Goal: Transaction & Acquisition: Purchase product/service

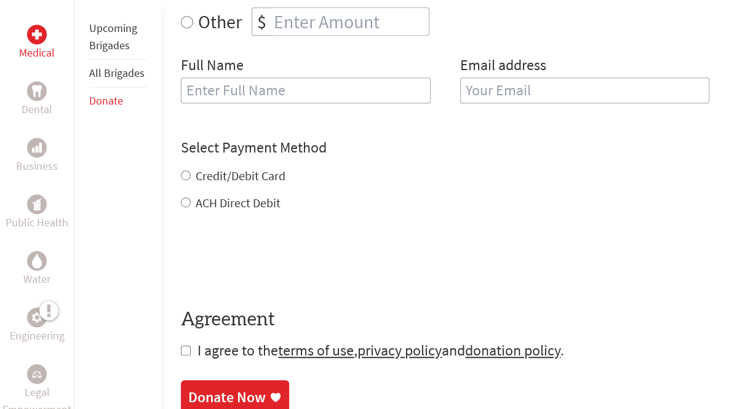
scroll to position [542, 0]
click at [429, 35] on input "number" at bounding box center [349, 21] width 157 height 27
radio input "true"
type input "-1"
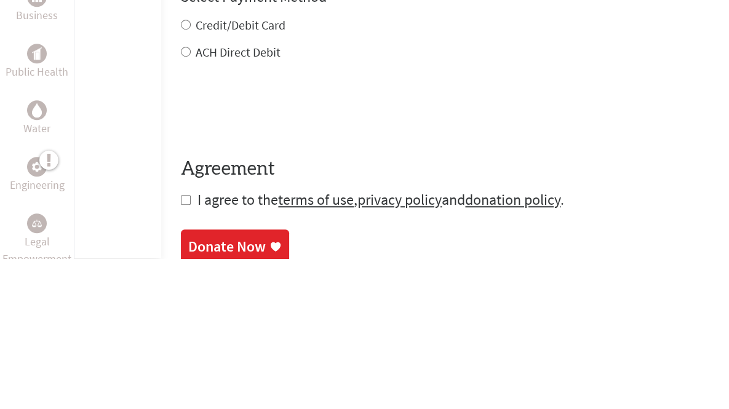
type input "493"
click at [359, 103] on input "text" at bounding box center [305, 90] width 249 height 26
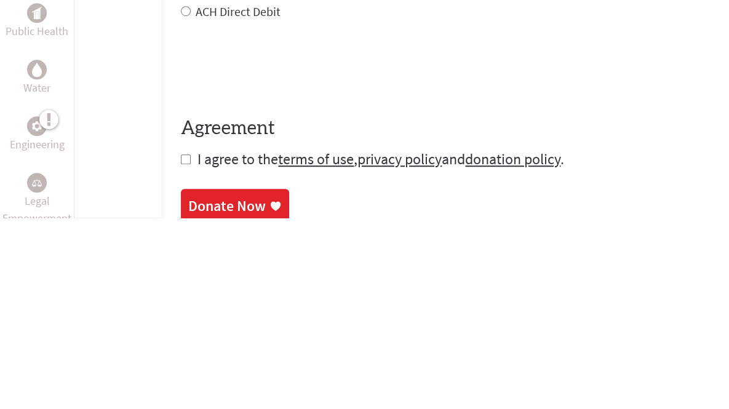
click at [383, 103] on input "text" at bounding box center [305, 90] width 249 height 26
click at [324, 103] on input "text" at bounding box center [305, 90] width 249 height 26
click at [323, 103] on input "text" at bounding box center [305, 90] width 249 height 26
click at [279, 103] on input "[PERSON_NAME]" at bounding box center [305, 90] width 249 height 26
type input "[PERSON_NAME]"
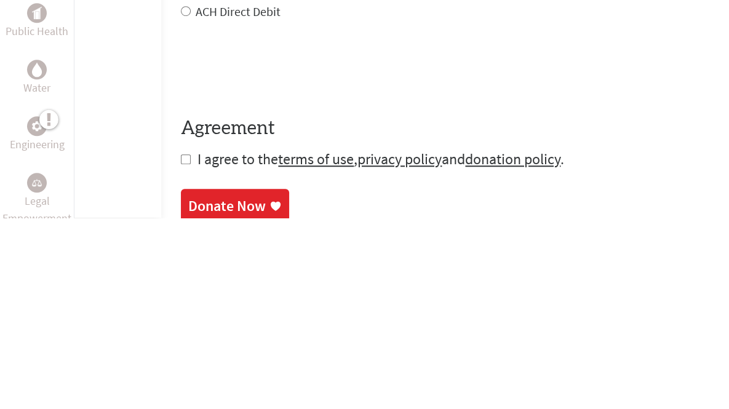
click at [515, 103] on input "email" at bounding box center [584, 90] width 249 height 26
type input "[EMAIL_ADDRESS][PERSON_NAME][DOMAIN_NAME]"
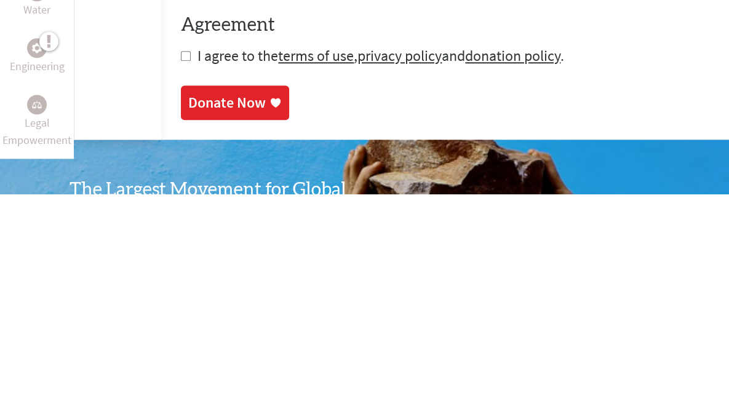
scroll to position [624, 0]
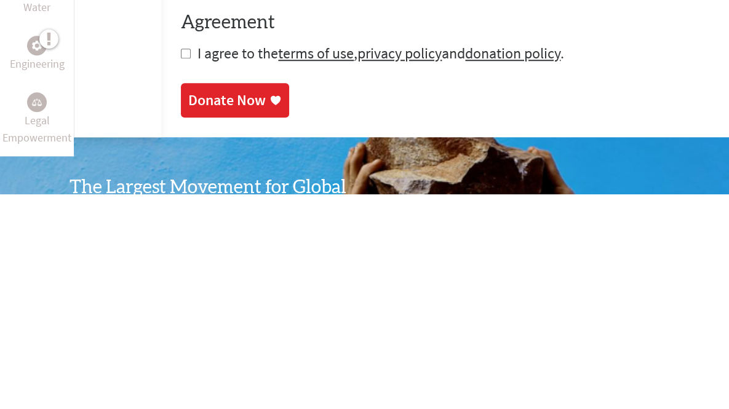
click at [215, 130] on div "Credit/Debit Card ACH Direct Debit" at bounding box center [445, 107] width 528 height 44
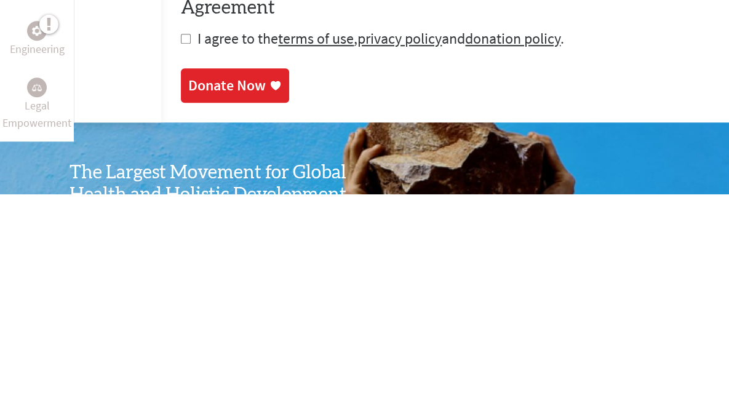
click at [219, 88] on div "Credit/Debit Card" at bounding box center [445, 79] width 528 height 17
click at [191, 84] on input "Credit/Debit Card" at bounding box center [186, 79] width 10 height 10
radio input "true"
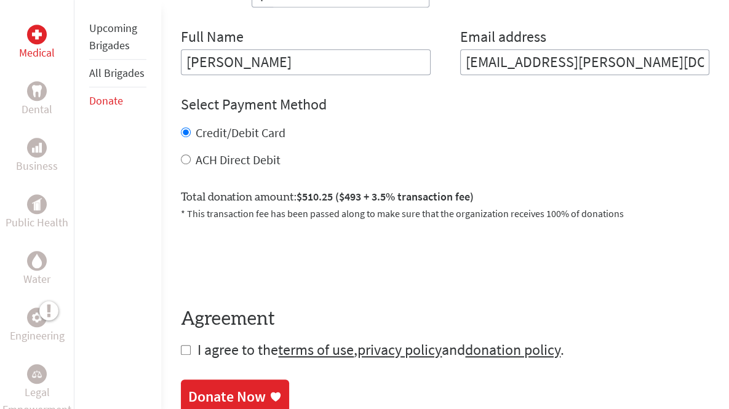
scroll to position [571, 0]
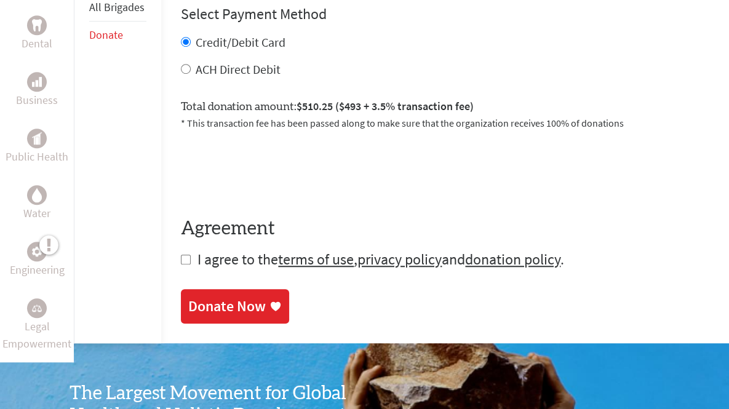
scroll to position [661, 0]
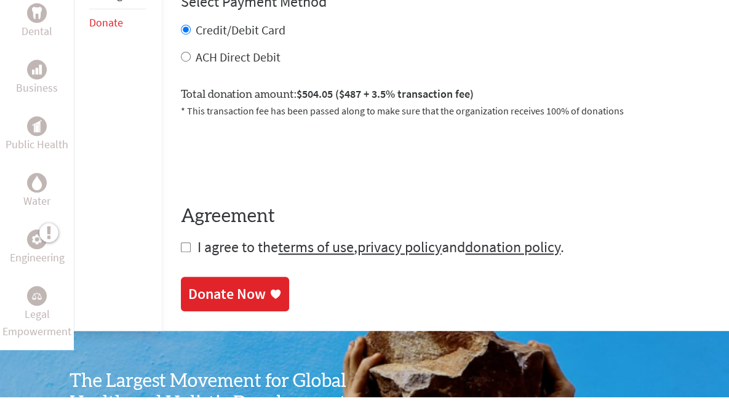
type input "478"
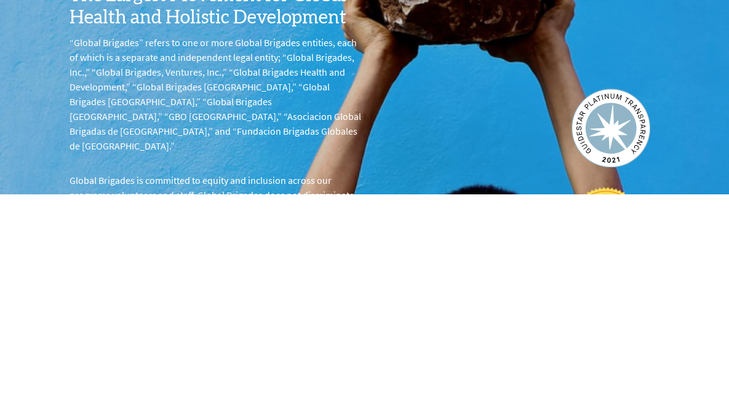
scroll to position [844, 0]
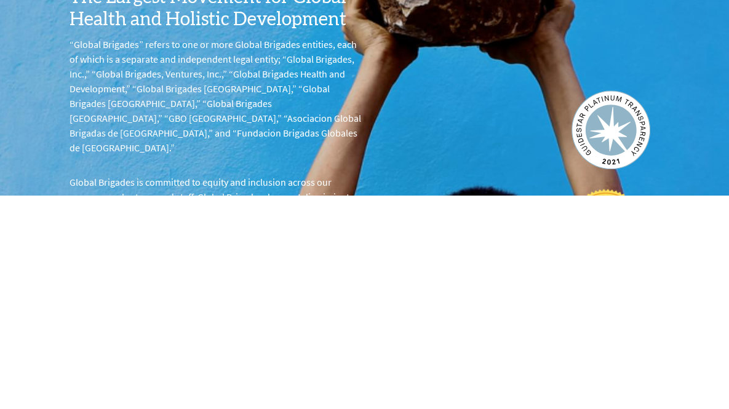
click at [191, 82] on input "checkbox" at bounding box center [186, 77] width 10 height 10
checkbox input "true"
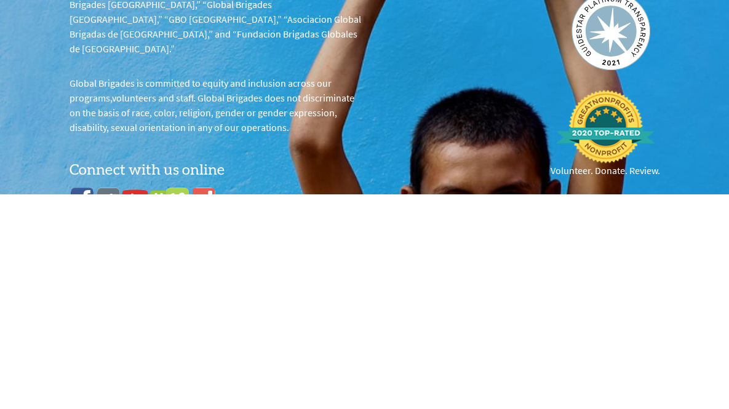
scroll to position [942, 0]
click at [266, 36] on div "Donate Now" at bounding box center [226, 26] width 77 height 20
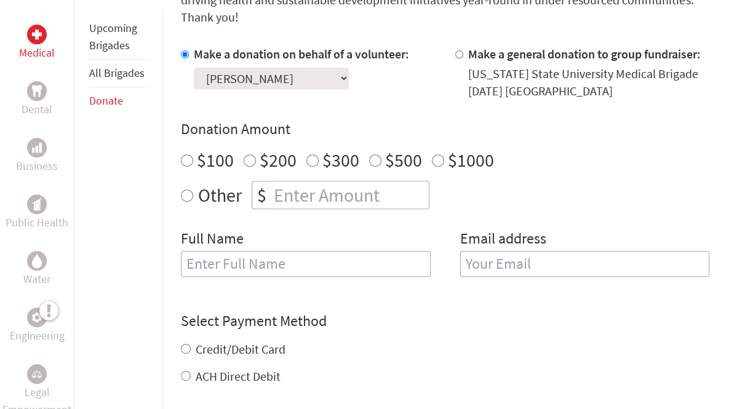
scroll to position [371, 0]
